Goal: Information Seeking & Learning: Learn about a topic

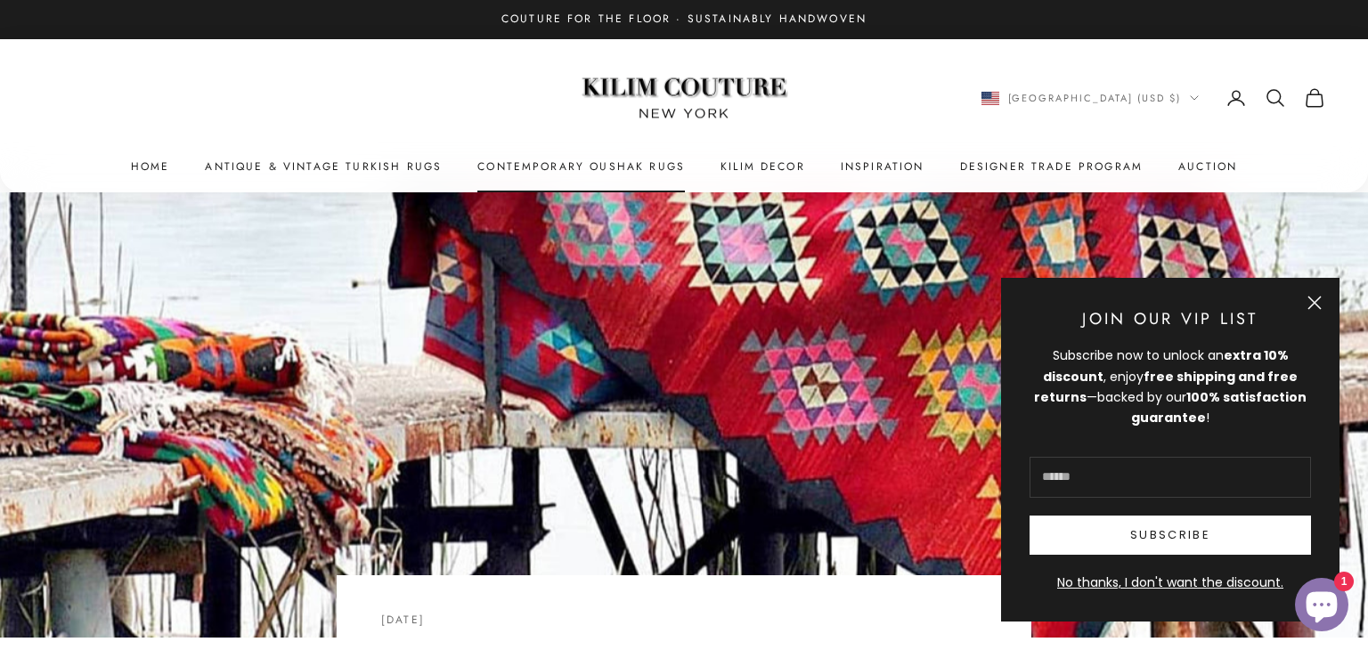
click at [600, 167] on link "Contemporary Oushak Rugs" at bounding box center [581, 167] width 208 height 18
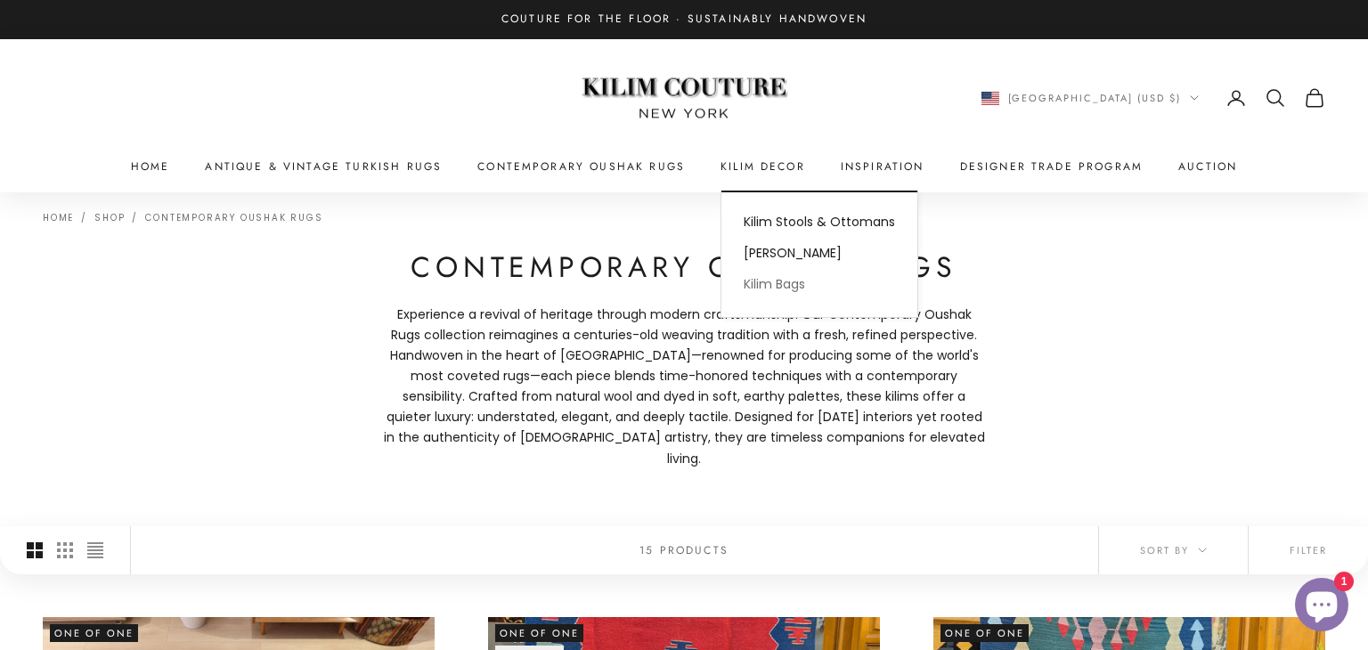
click at [776, 283] on link "Kilim Bags" at bounding box center [820, 284] width 196 height 31
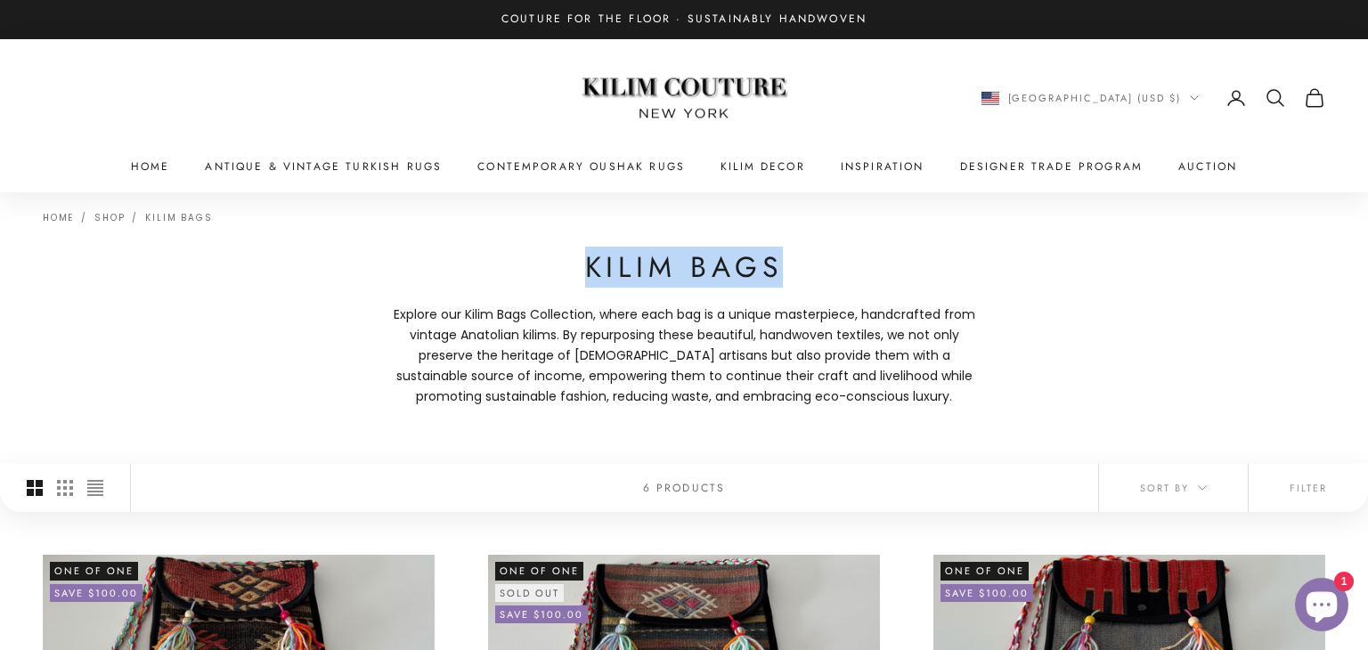
drag, startPoint x: 778, startPoint y: 276, endPoint x: 569, endPoint y: 276, distance: 208.4
click at [569, 276] on h1 "Kilim Bags" at bounding box center [684, 267] width 606 height 37
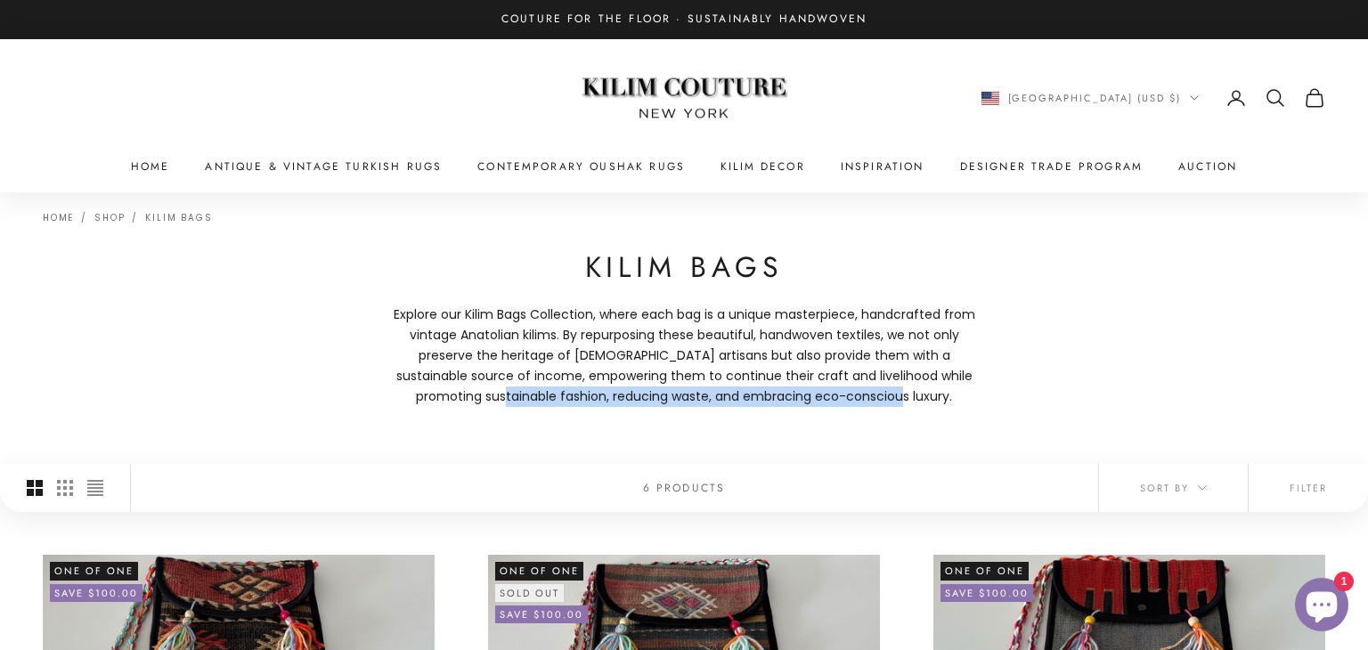
drag, startPoint x: 901, startPoint y: 399, endPoint x: 442, endPoint y: 398, distance: 459.6
click at [442, 398] on p "Explore our Kilim Bags Collection, where each bag is a unique masterpiece, hand…" at bounding box center [684, 356] width 606 height 102
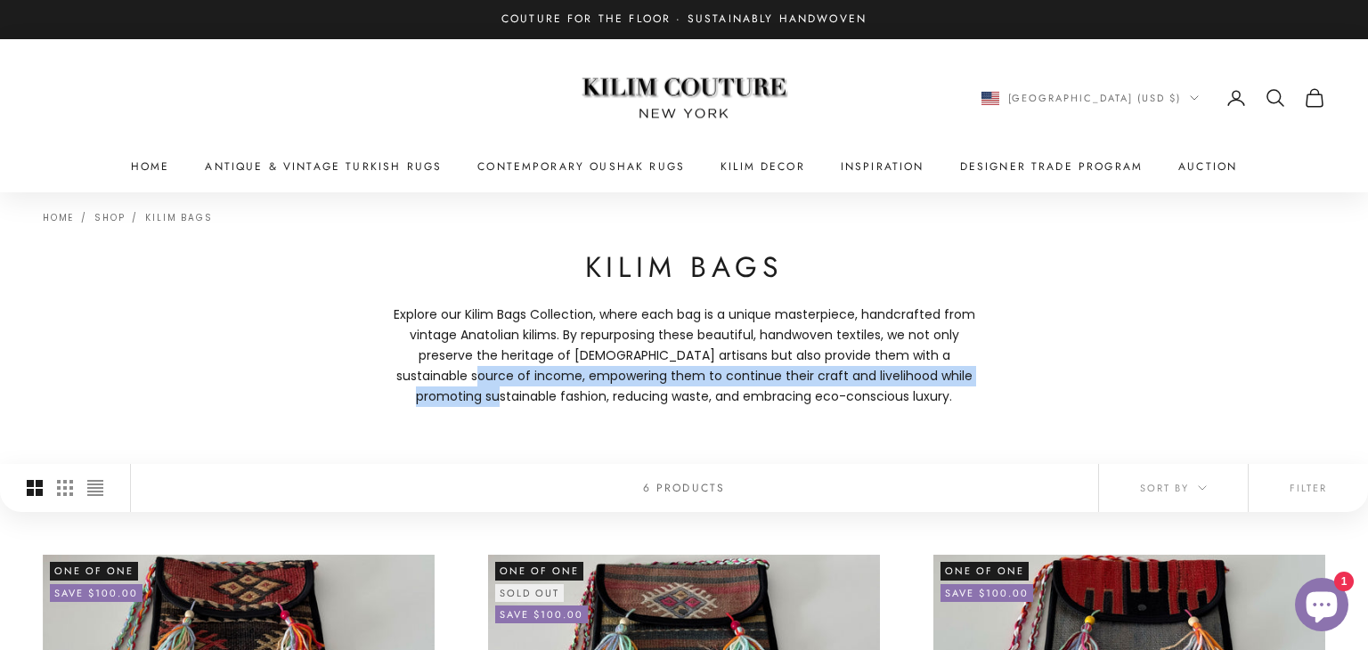
drag, startPoint x: 392, startPoint y: 373, endPoint x: 981, endPoint y: 378, distance: 588.8
click at [981, 378] on p "Explore our Kilim Bags Collection, where each bag is a unique masterpiece, hand…" at bounding box center [684, 356] width 606 height 102
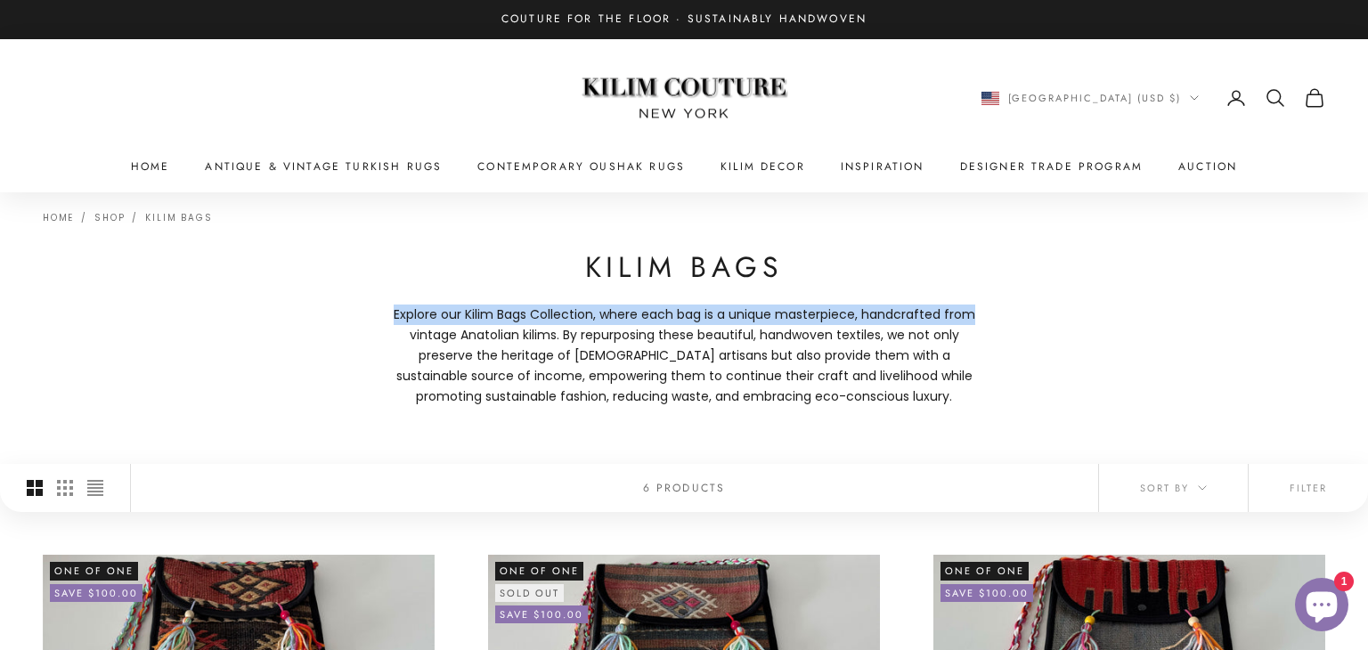
drag, startPoint x: 981, startPoint y: 314, endPoint x: 391, endPoint y: 313, distance: 589.7
click at [391, 313] on p "Explore our Kilim Bags Collection, where each bag is a unique masterpiece, hand…" at bounding box center [684, 356] width 606 height 102
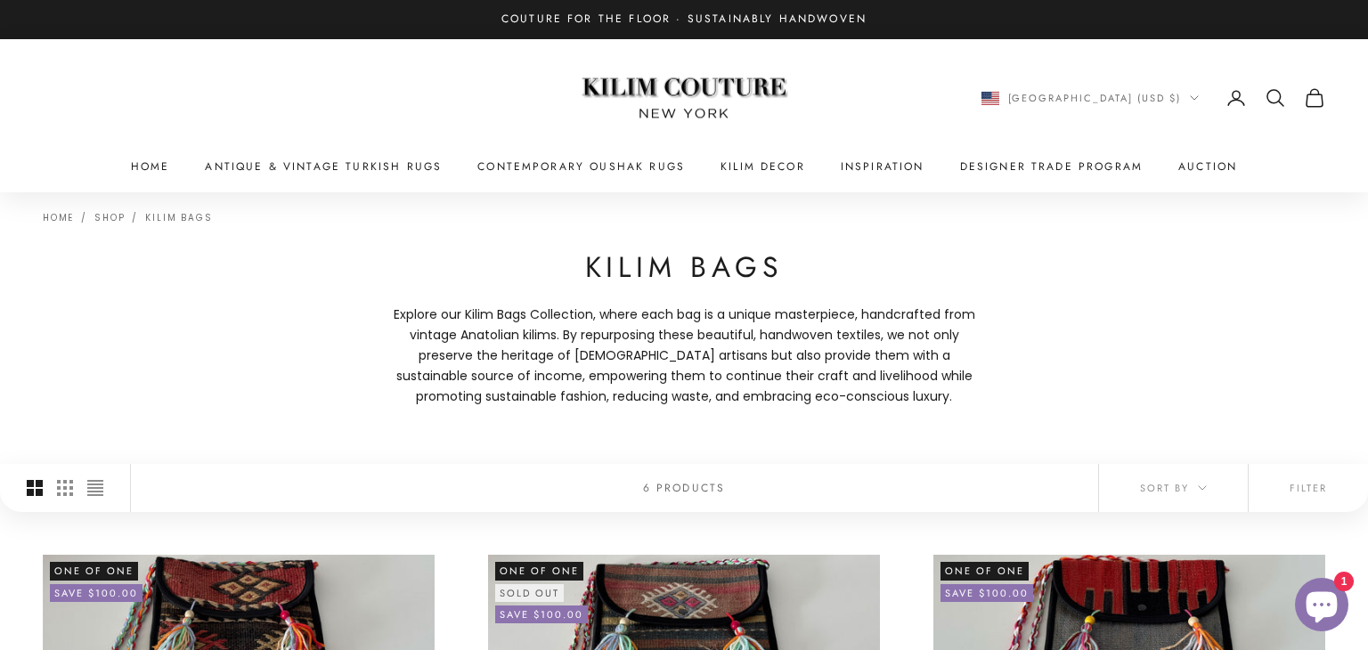
click at [988, 346] on div "Home Shop Kilim Bags Kilim Bags Explore our Kilim Bags Collection, where each b…" at bounding box center [684, 328] width 1368 height 272
click at [966, 328] on p "Explore our Kilim Bags Collection, where each bag is a unique masterpiece, hand…" at bounding box center [684, 356] width 606 height 102
click at [984, 359] on p "Explore our Kilim Bags Collection, where each bag is a unique masterpiece, hand…" at bounding box center [684, 356] width 606 height 102
click at [986, 374] on p "Explore our Kilim Bags Collection, where each bag is a unique masterpiece, hand…" at bounding box center [684, 356] width 606 height 102
click at [929, 404] on p "Explore our Kilim Bags Collection, where each bag is a unique masterpiece, hand…" at bounding box center [684, 356] width 606 height 102
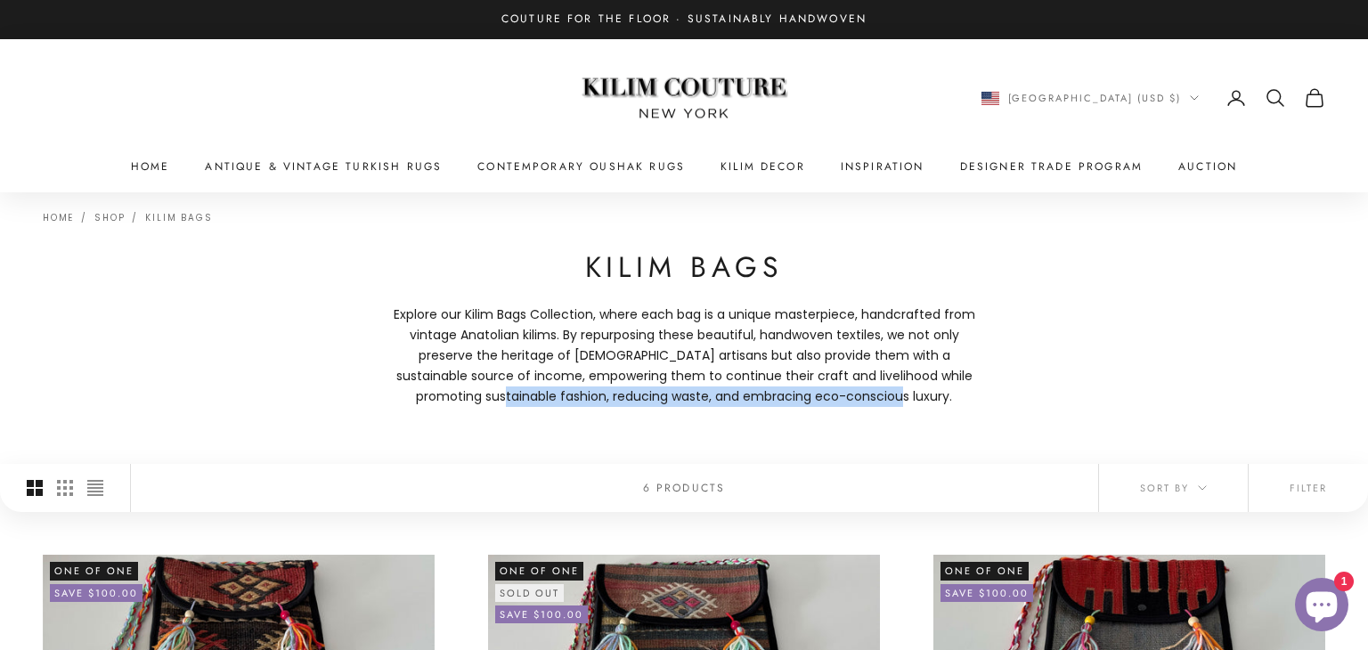
drag, startPoint x: 486, startPoint y: 398, endPoint x: 901, endPoint y: 416, distance: 415.5
click at [901, 416] on div "Home Shop Kilim Bags Kilim Bags Explore our Kilim Bags Collection, where each b…" at bounding box center [684, 328] width 1368 height 272
click at [985, 371] on p "Explore our Kilim Bags Collection, where each bag is a unique masterpiece, hand…" at bounding box center [684, 356] width 606 height 102
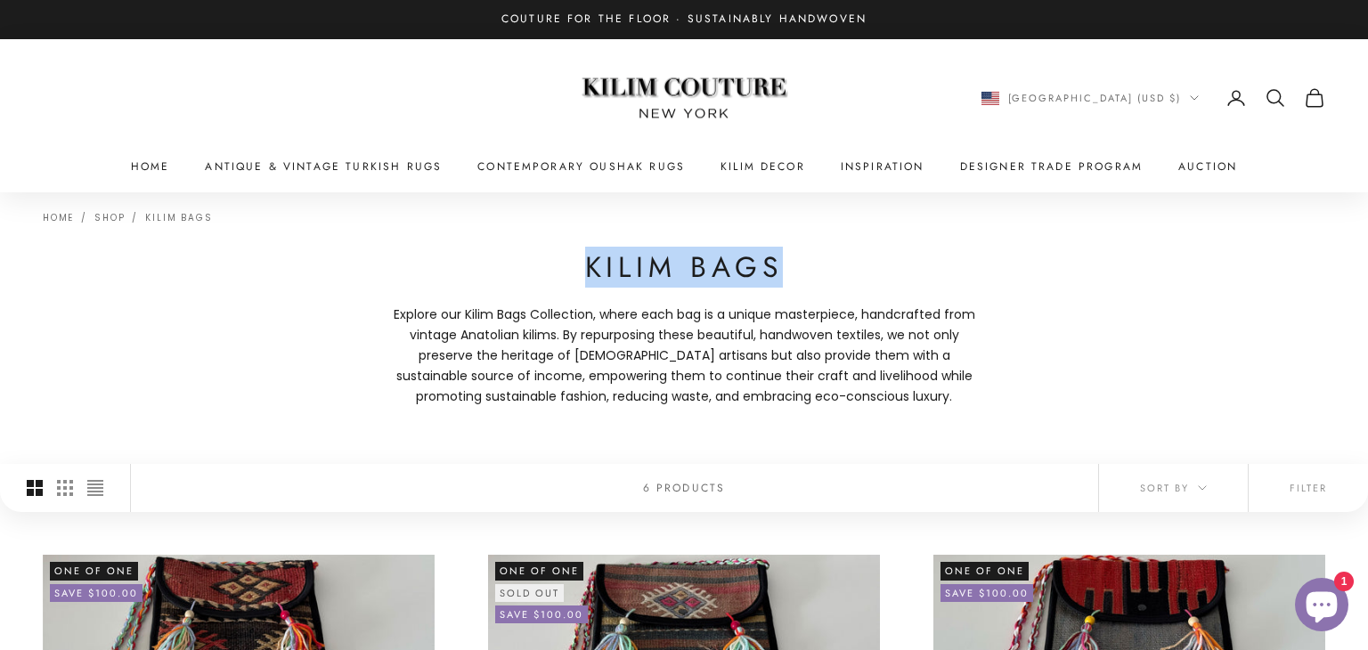
drag, startPoint x: 777, startPoint y: 267, endPoint x: 591, endPoint y: 269, distance: 186.2
click at [591, 269] on h1 "Kilim Bags" at bounding box center [684, 267] width 606 height 37
click at [830, 279] on h1 "Kilim Bags" at bounding box center [684, 267] width 606 height 37
click at [931, 400] on p "Explore our Kilim Bags Collection, where each bag is a unique masterpiece, hand…" at bounding box center [684, 356] width 606 height 102
click at [885, 396] on p "Explore our Kilim Bags Collection, where each bag is a unique masterpiece, hand…" at bounding box center [684, 356] width 606 height 102
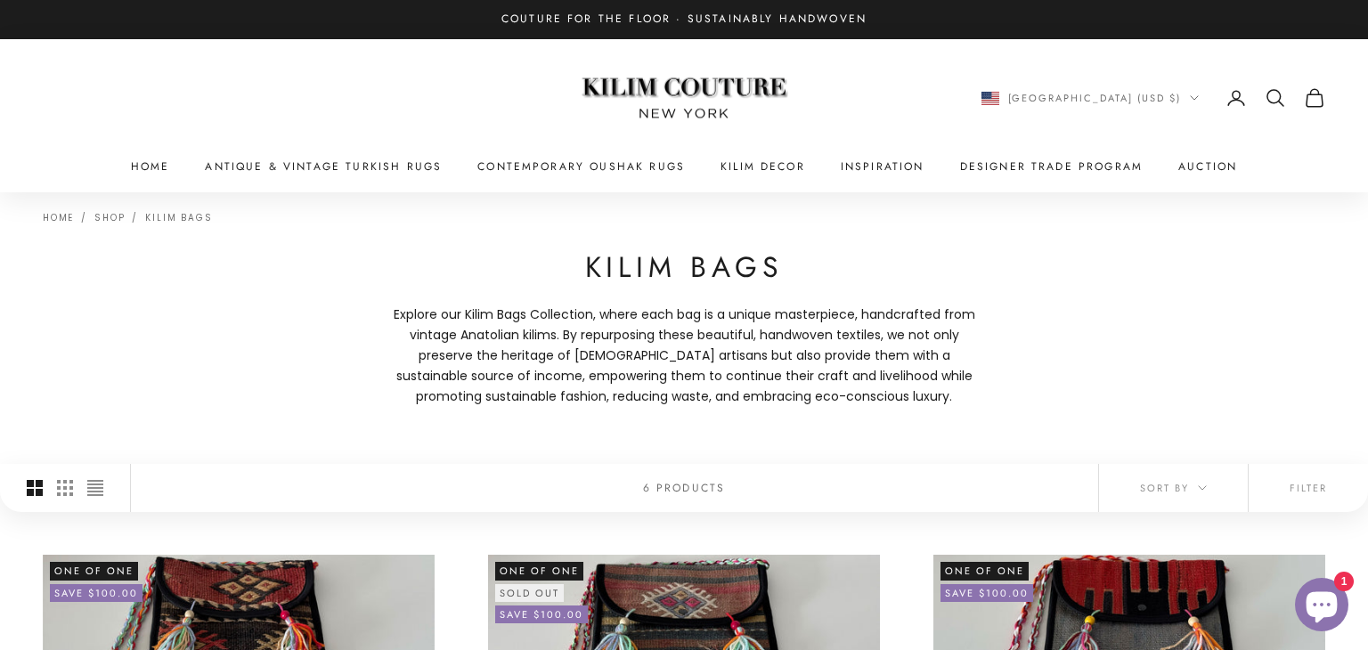
click at [885, 396] on p "Explore our Kilim Bags Collection, where each bag is a unique masterpiece, hand…" at bounding box center [684, 356] width 606 height 102
